Goal: Navigation & Orientation: Find specific page/section

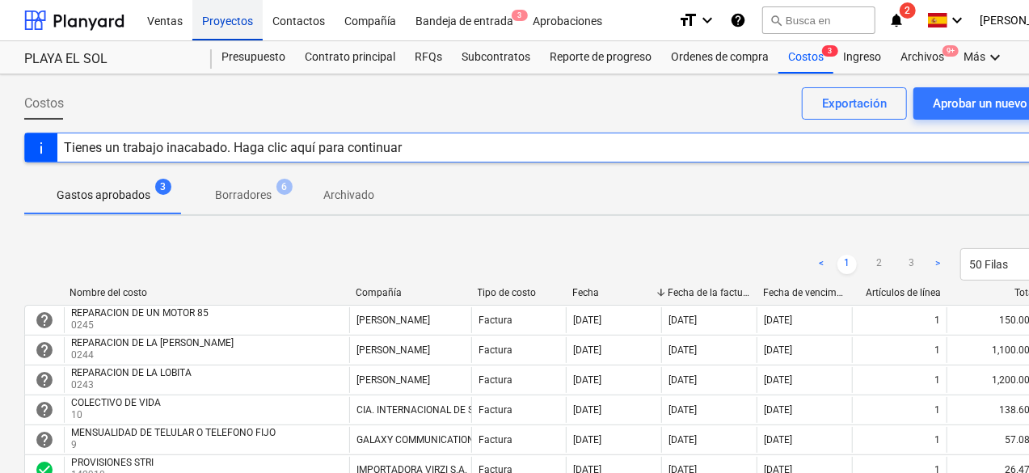
click at [229, 27] on div "Proyectos" at bounding box center [227, 19] width 70 height 41
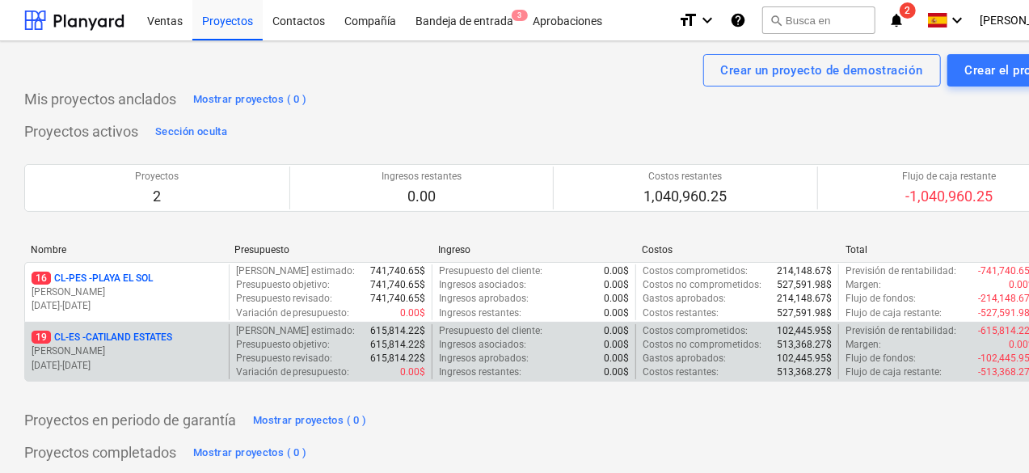
click at [183, 335] on div "19 CL-ES - CATILAND ESTATES" at bounding box center [127, 337] width 191 height 14
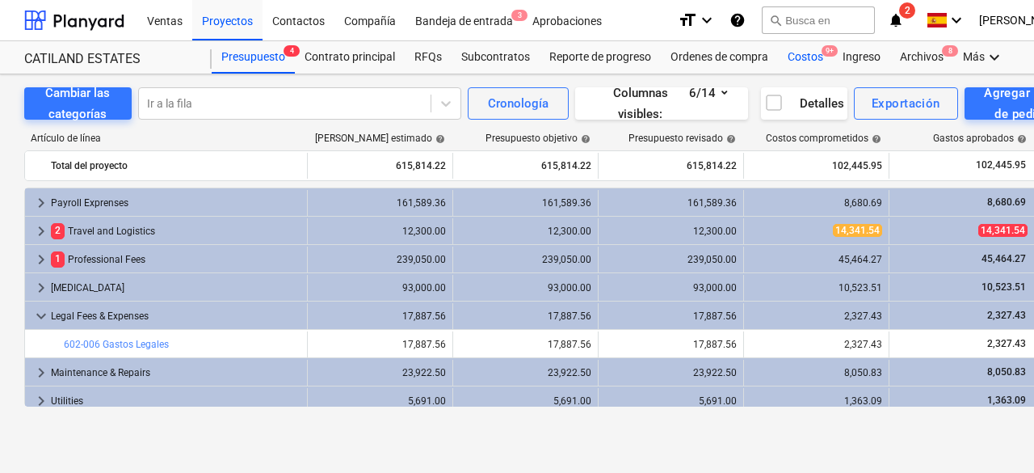
click at [806, 46] on div "Costos 9+" at bounding box center [805, 57] width 55 height 32
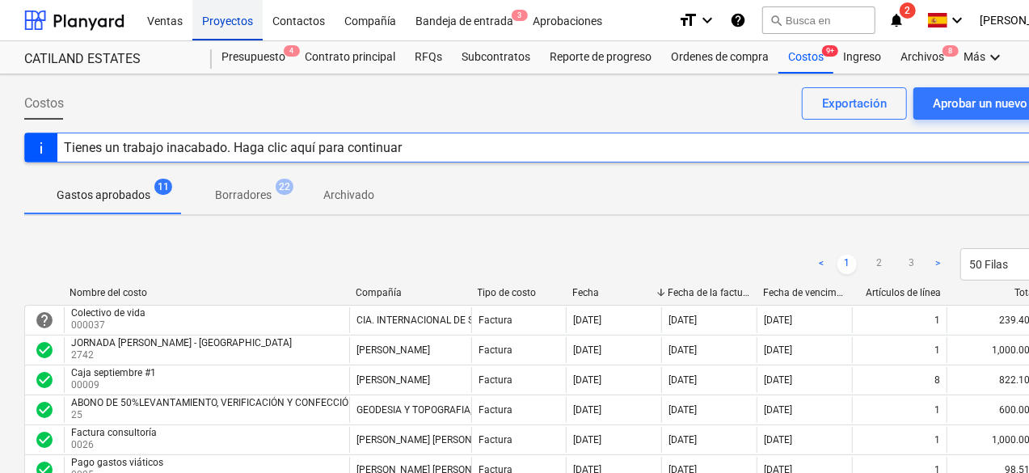
click at [232, 36] on div "Proyectos" at bounding box center [227, 19] width 70 height 41
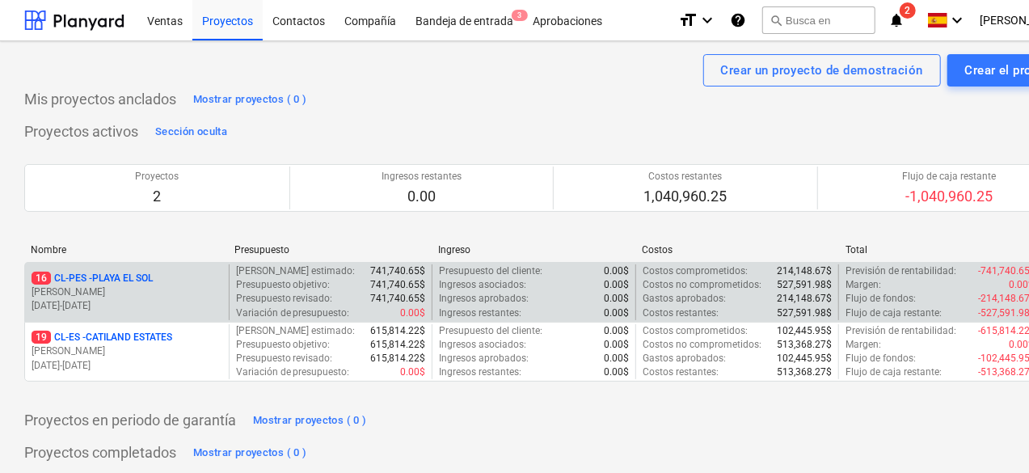
click at [153, 284] on p "16 CL-PES - [GEOGRAPHIC_DATA]" at bounding box center [92, 278] width 121 height 14
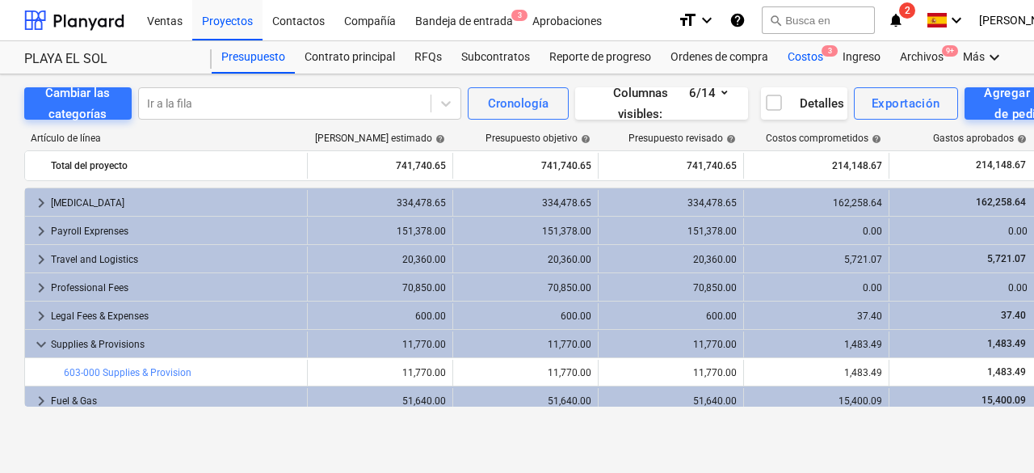
click at [798, 54] on div "Costos 3" at bounding box center [805, 57] width 55 height 32
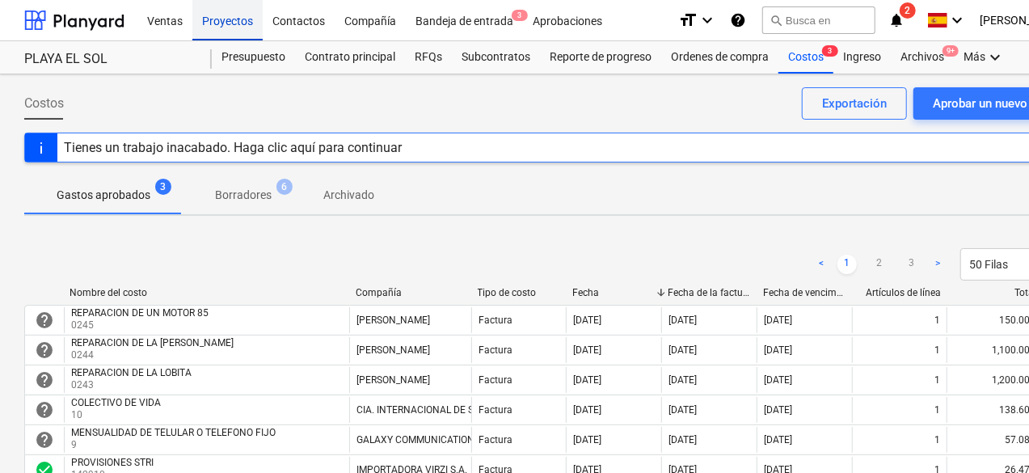
click at [231, 29] on div "Proyectos" at bounding box center [227, 19] width 70 height 41
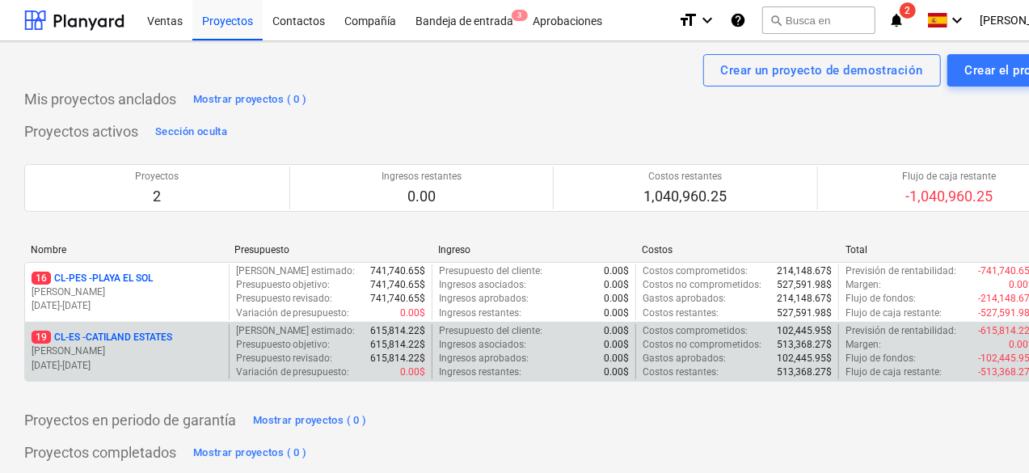
click at [157, 340] on p "19 CL-ES - CATILAND ESTATES" at bounding box center [102, 337] width 141 height 14
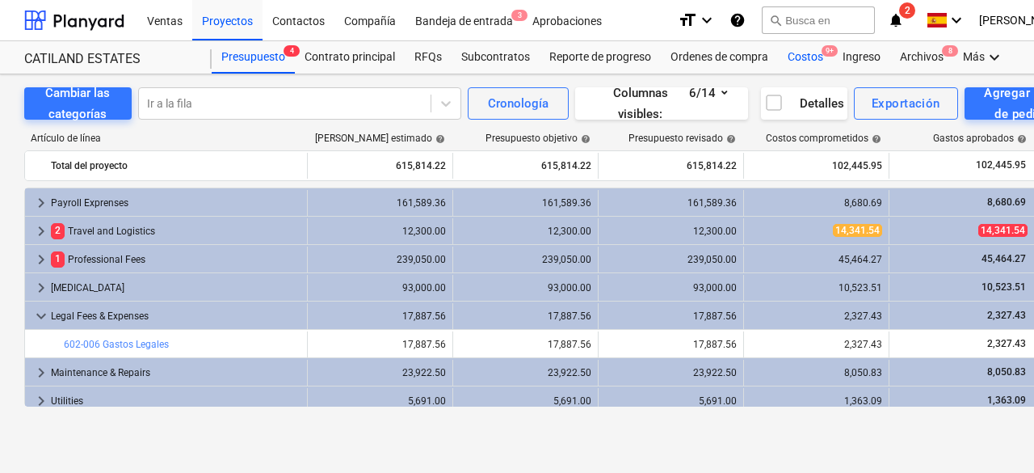
click at [806, 57] on div "Costos 9+" at bounding box center [805, 57] width 55 height 32
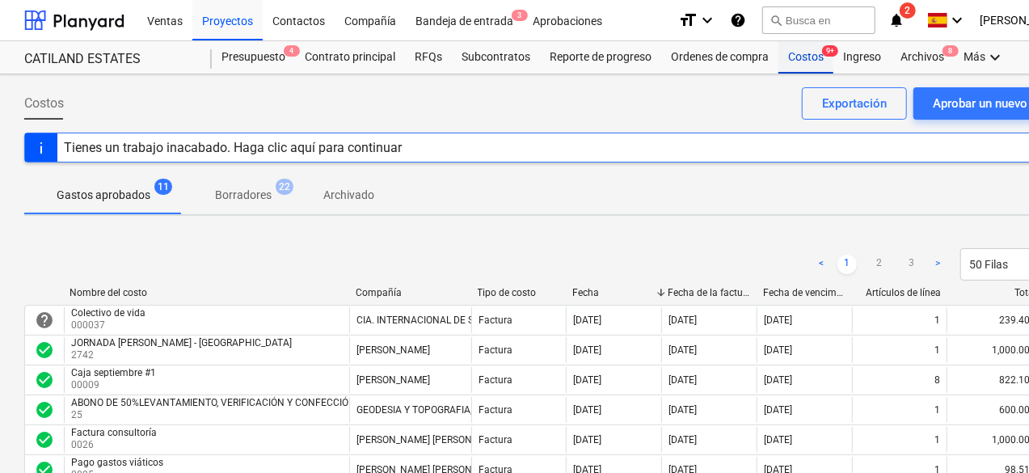
click at [795, 61] on div "Costos 9+" at bounding box center [805, 57] width 55 height 32
click at [798, 61] on div "Costos 9+" at bounding box center [805, 57] width 55 height 32
click at [218, 35] on div "Proyectos" at bounding box center [227, 19] width 70 height 41
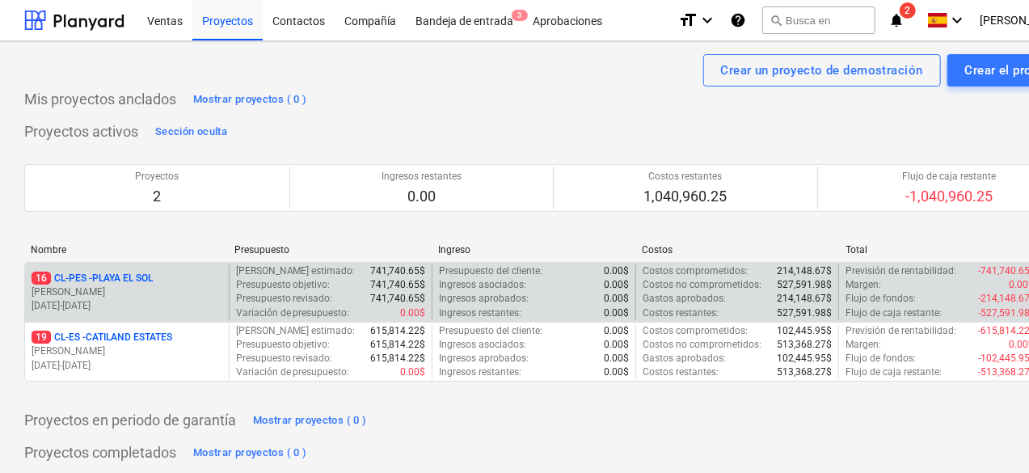
click at [135, 292] on p "[PERSON_NAME]" at bounding box center [127, 292] width 191 height 14
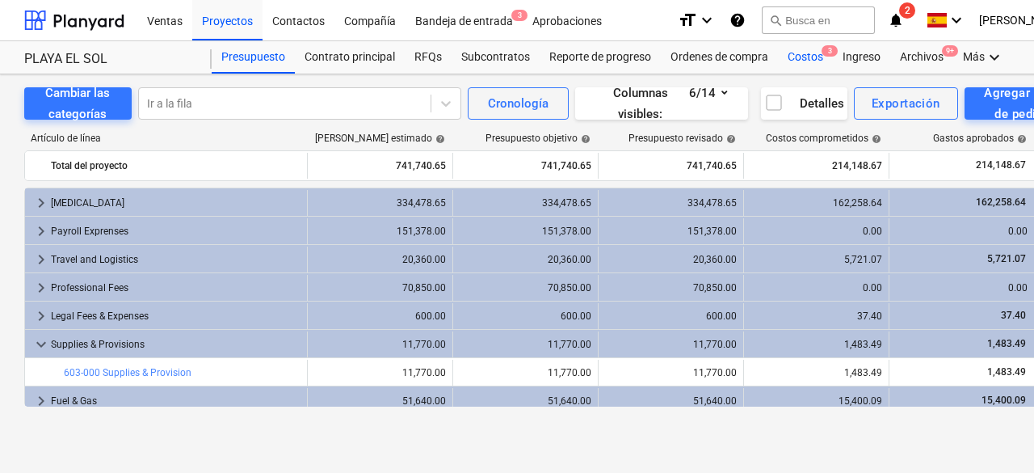
click at [808, 57] on div "Costos 3" at bounding box center [805, 57] width 55 height 32
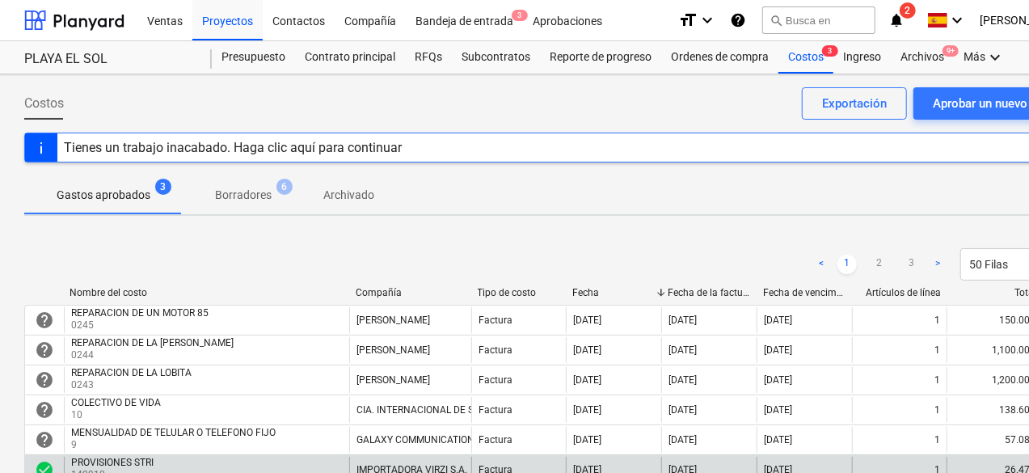
scroll to position [81, 0]
